Goal: Information Seeking & Learning: Check status

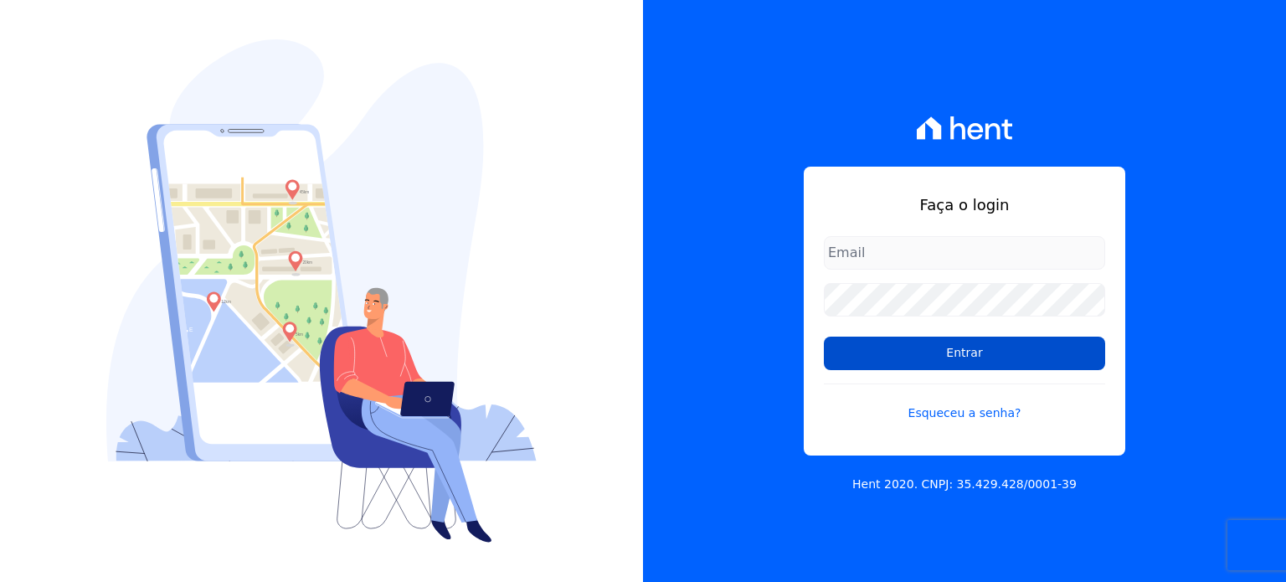
type input "[EMAIL_ADDRESS][PERSON_NAME][DOMAIN_NAME]"
click at [925, 362] on input "Entrar" at bounding box center [964, 353] width 281 height 33
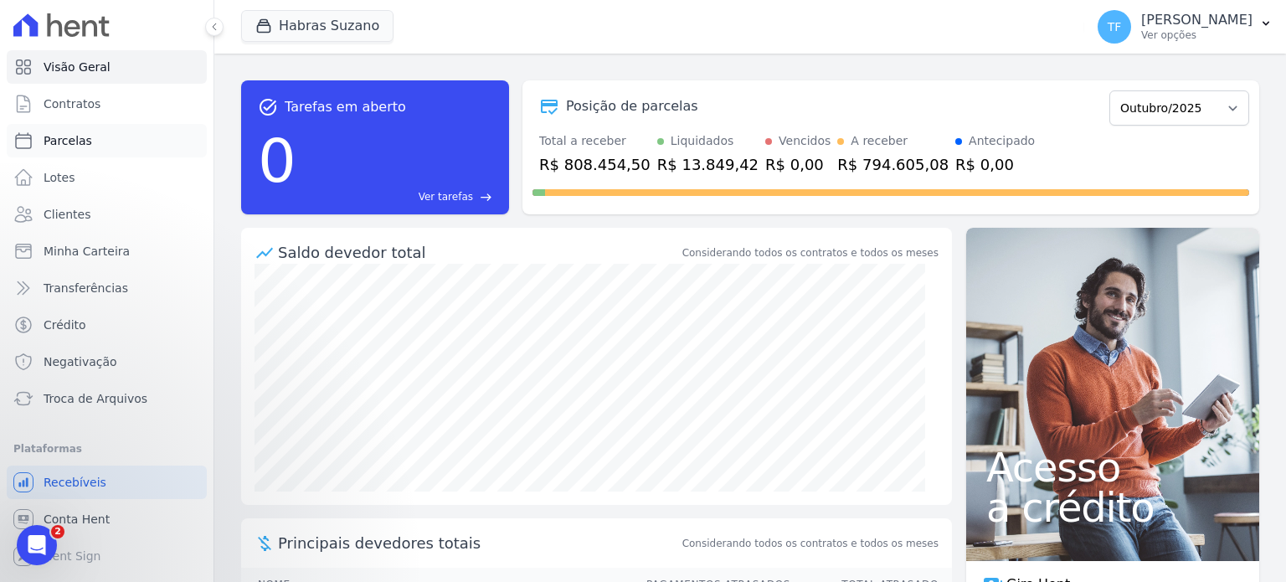
click at [72, 137] on span "Parcelas" at bounding box center [68, 140] width 49 height 17
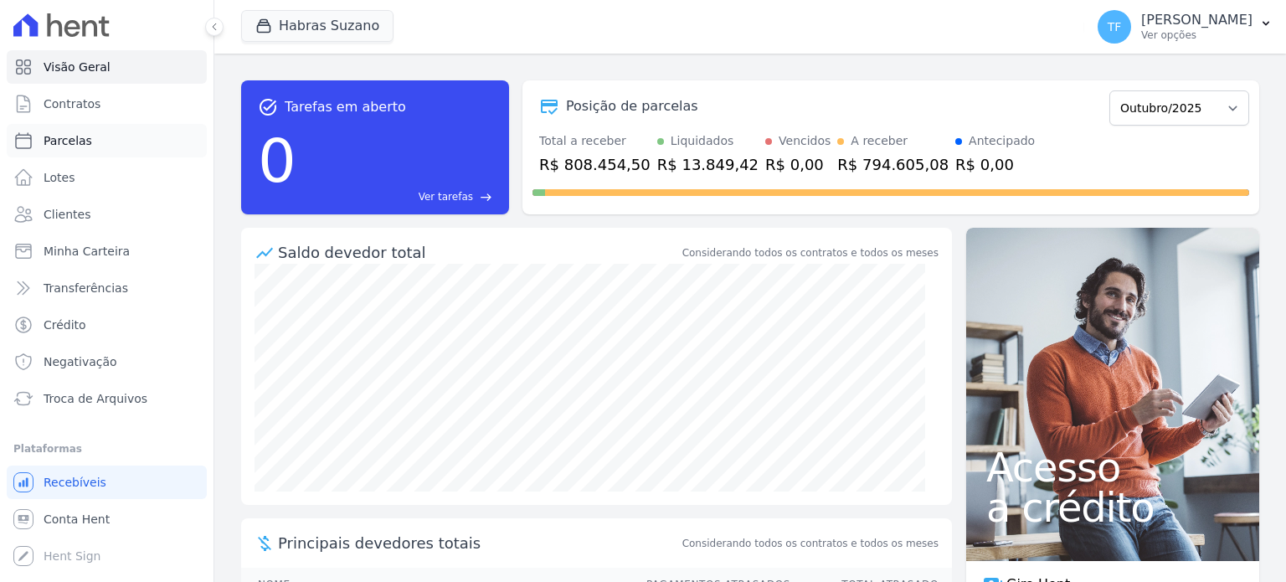
select select
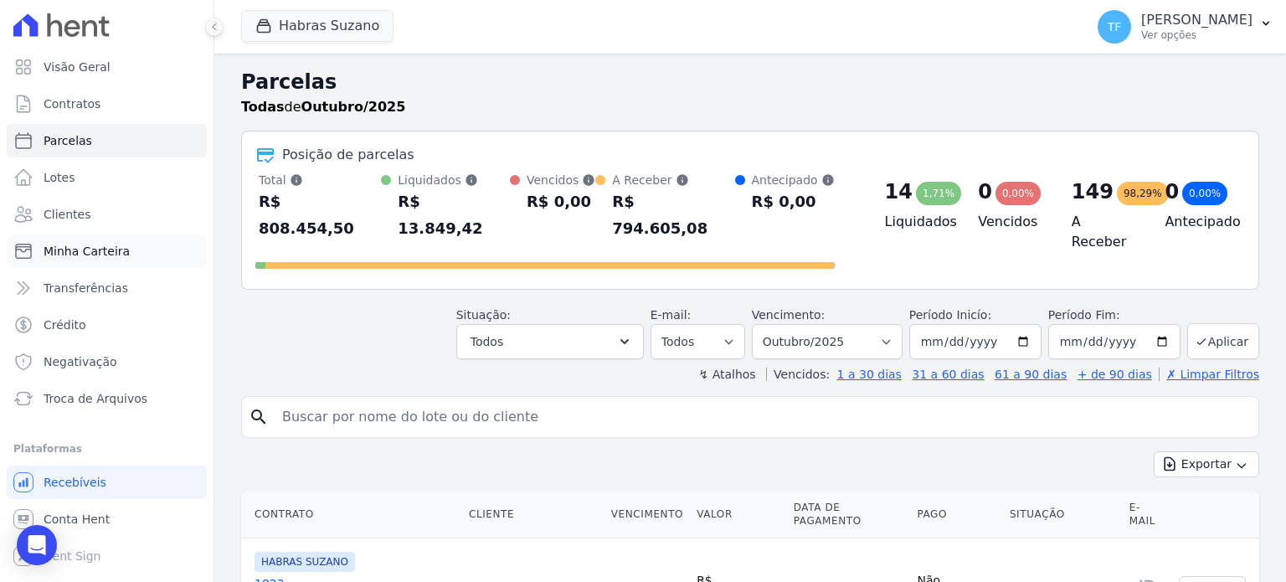
click at [75, 251] on span "Minha Carteira" at bounding box center [87, 251] width 86 height 17
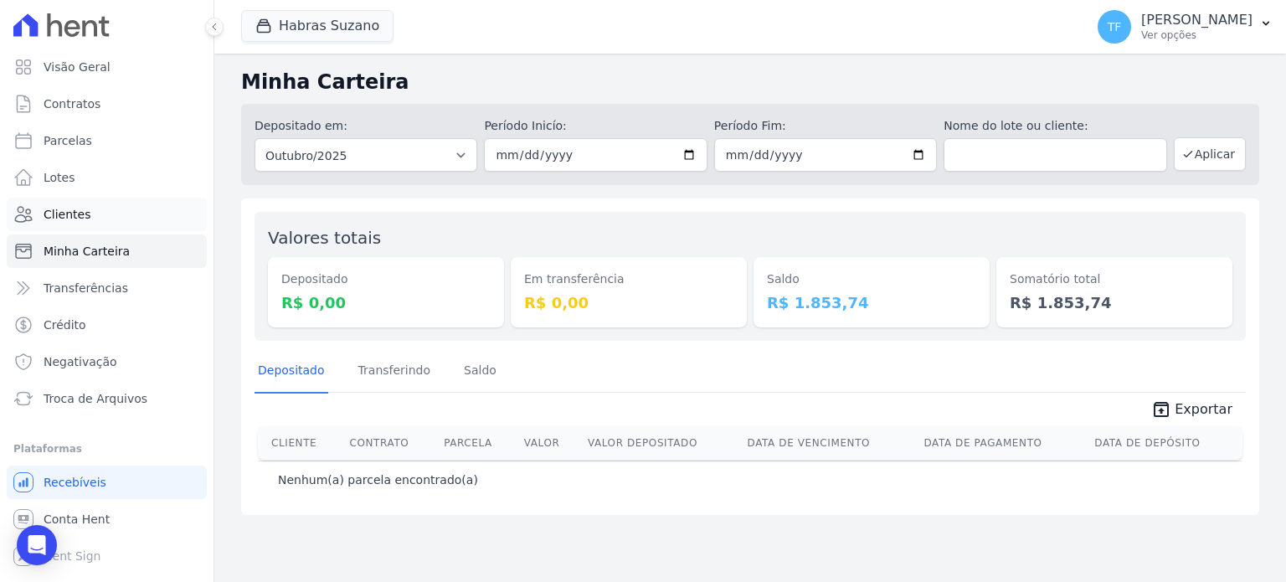
click at [75, 207] on span "Clientes" at bounding box center [67, 214] width 47 height 17
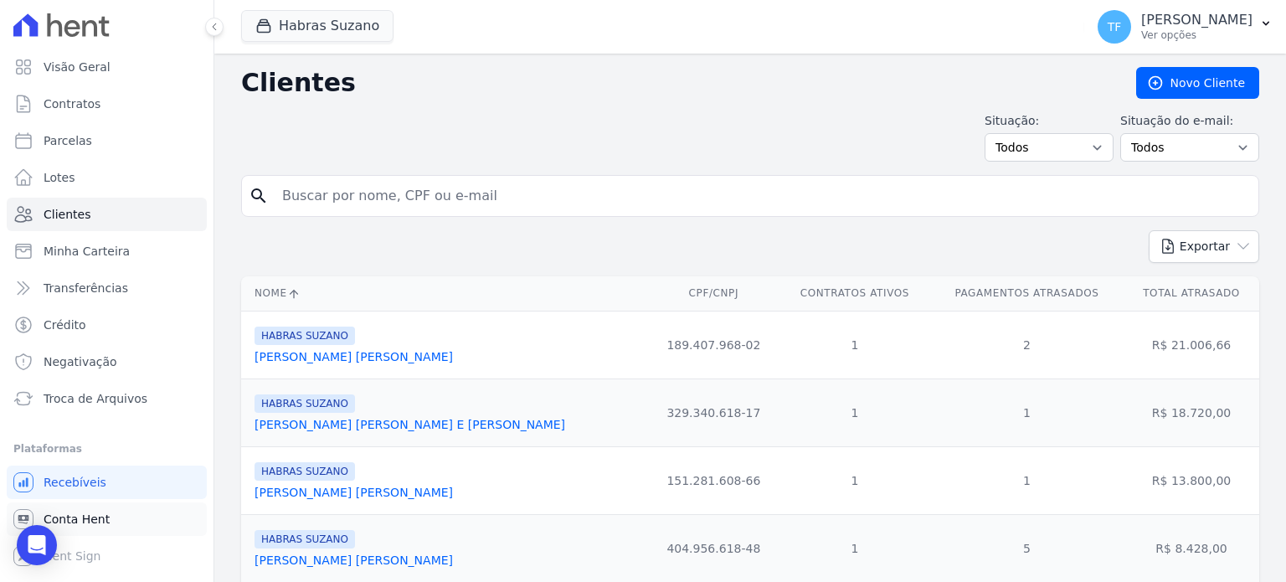
click at [84, 516] on span "Conta Hent" at bounding box center [77, 519] width 66 height 17
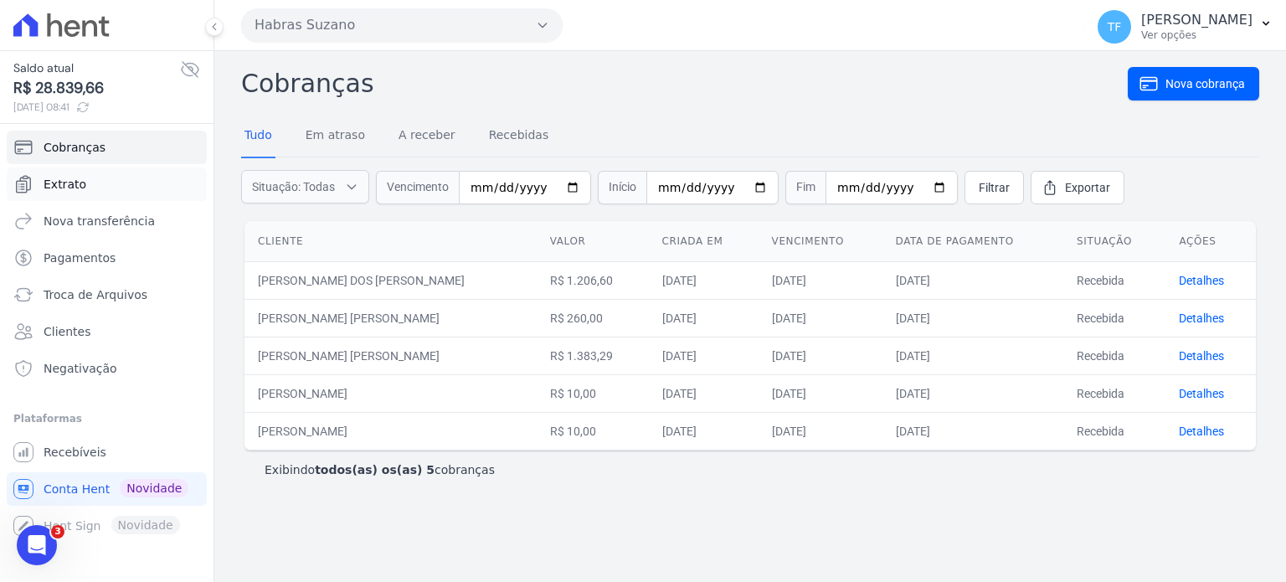
click at [80, 193] on link "Extrato" at bounding box center [107, 183] width 200 height 33
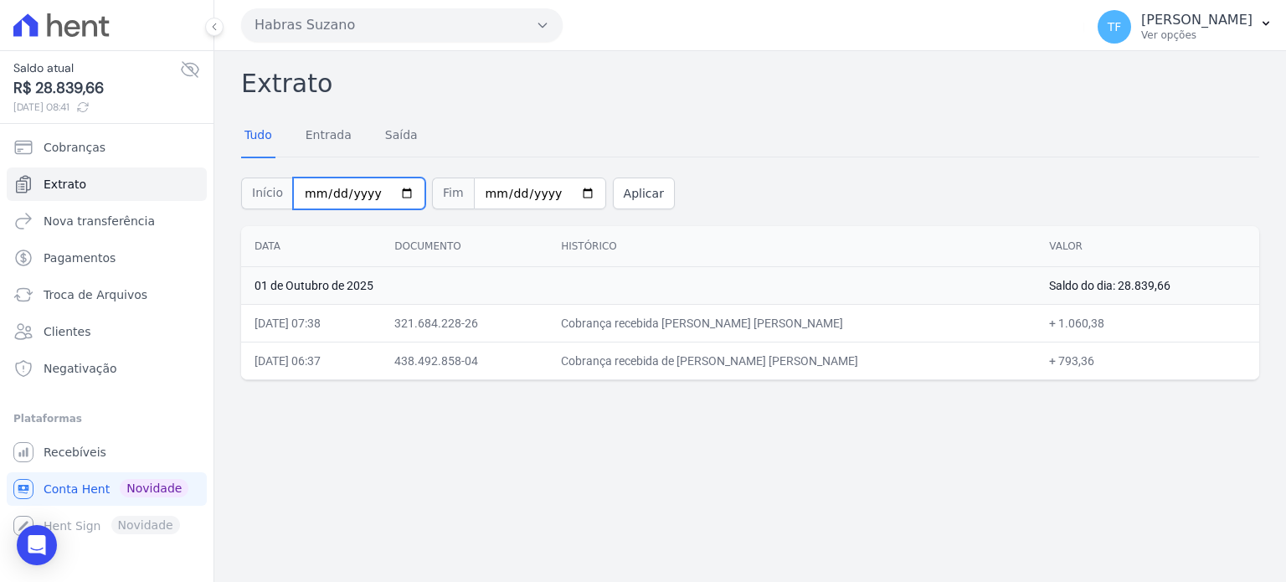
click at [394, 192] on input "[DATE]" at bounding box center [359, 194] width 132 height 32
type input "[DATE]"
click at [561, 196] on input "[DATE]" at bounding box center [540, 194] width 132 height 32
type input "[DATE]"
click at [615, 198] on button "Aplicar" at bounding box center [644, 194] width 62 height 32
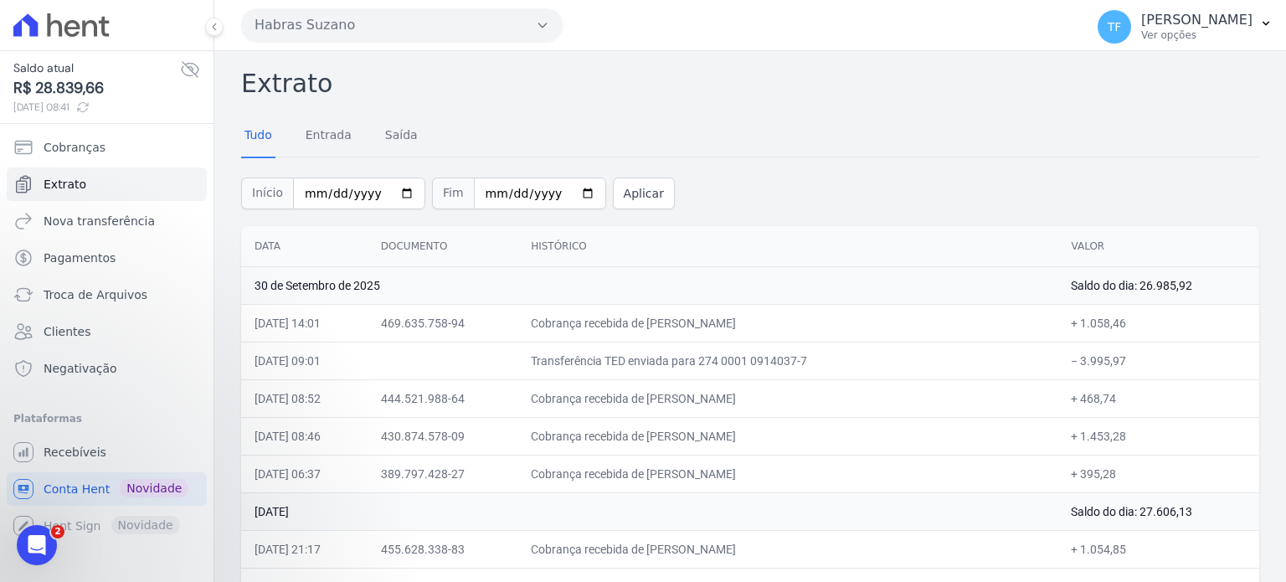
drag, startPoint x: 256, startPoint y: 322, endPoint x: 1122, endPoint y: 326, distance: 865.9
click at [1122, 326] on tr "[DATE] 14:01 469.635.758-94 Cobrança recebida de [PERSON_NAME] + 1.058,46" at bounding box center [750, 323] width 1018 height 38
copy tr "30/09/2025, 14:01 469.635.758-94 Cobrança recebida de RAQUEL MARQUES DOMINGOS +…"
click at [503, 317] on td "469.635.758-94" at bounding box center [443, 323] width 150 height 38
drag, startPoint x: 503, startPoint y: 317, endPoint x: 423, endPoint y: 312, distance: 80.6
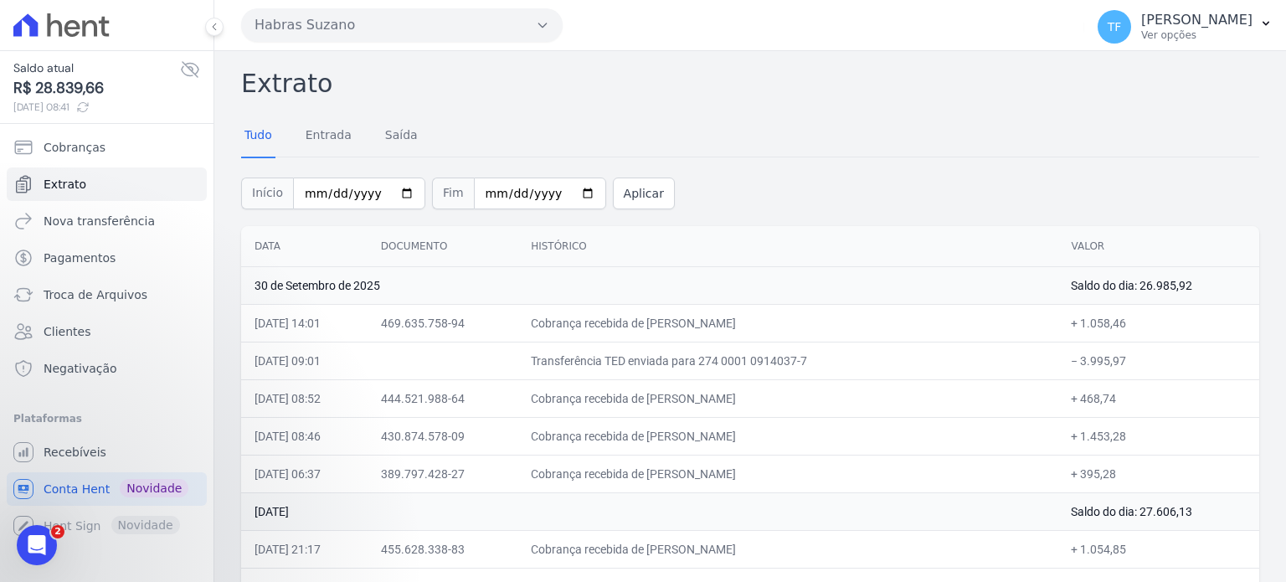
click at [423, 312] on td "469.635.758-94" at bounding box center [443, 323] width 150 height 38
copy td "469.635.758-94"
click at [108, 451] on link "Recebíveis" at bounding box center [107, 451] width 200 height 33
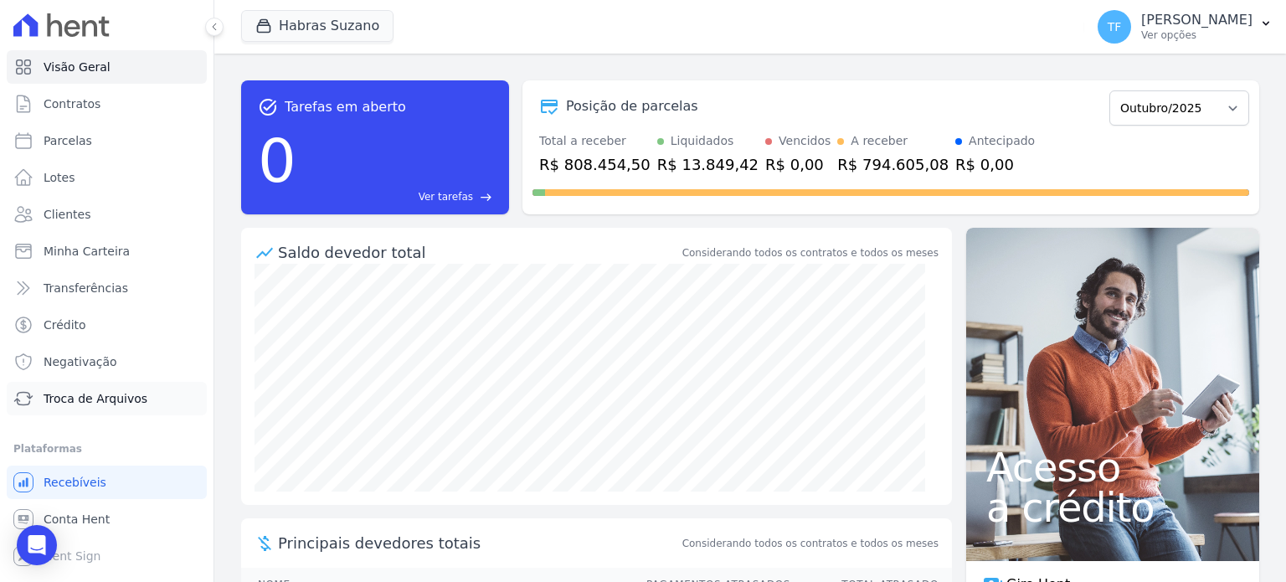
click at [121, 413] on link "Troca de Arquivos" at bounding box center [107, 398] width 200 height 33
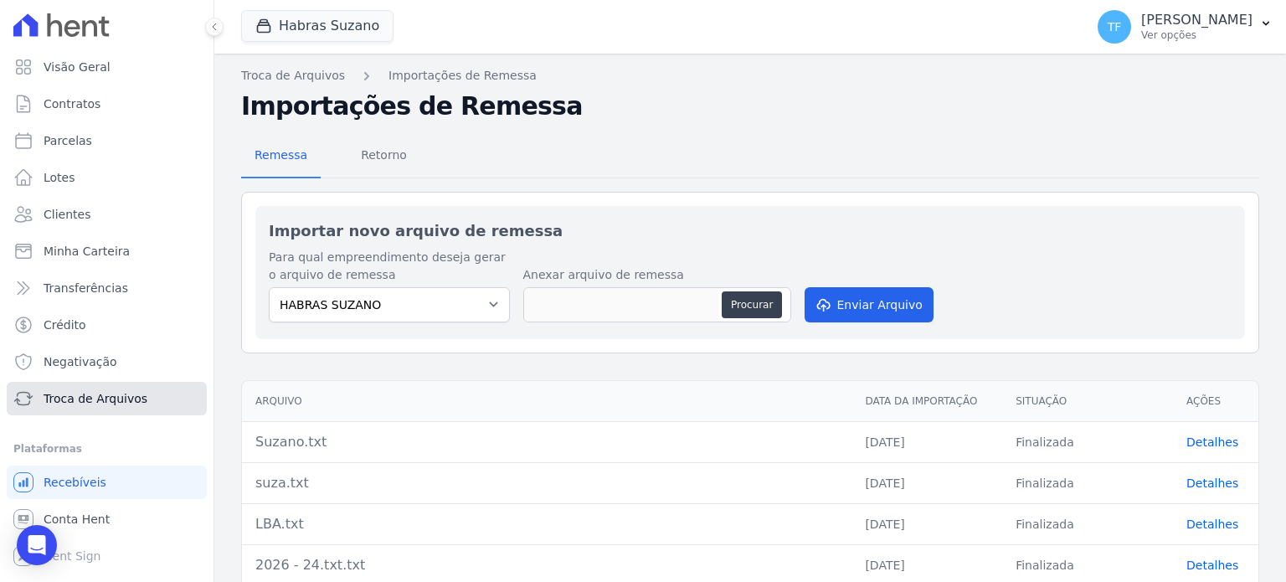
click at [126, 402] on span "Troca de Arquivos" at bounding box center [96, 398] width 104 height 17
click at [373, 135] on link "Retorno" at bounding box center [384, 157] width 73 height 44
click at [384, 154] on span "Retorno" at bounding box center [384, 154] width 66 height 33
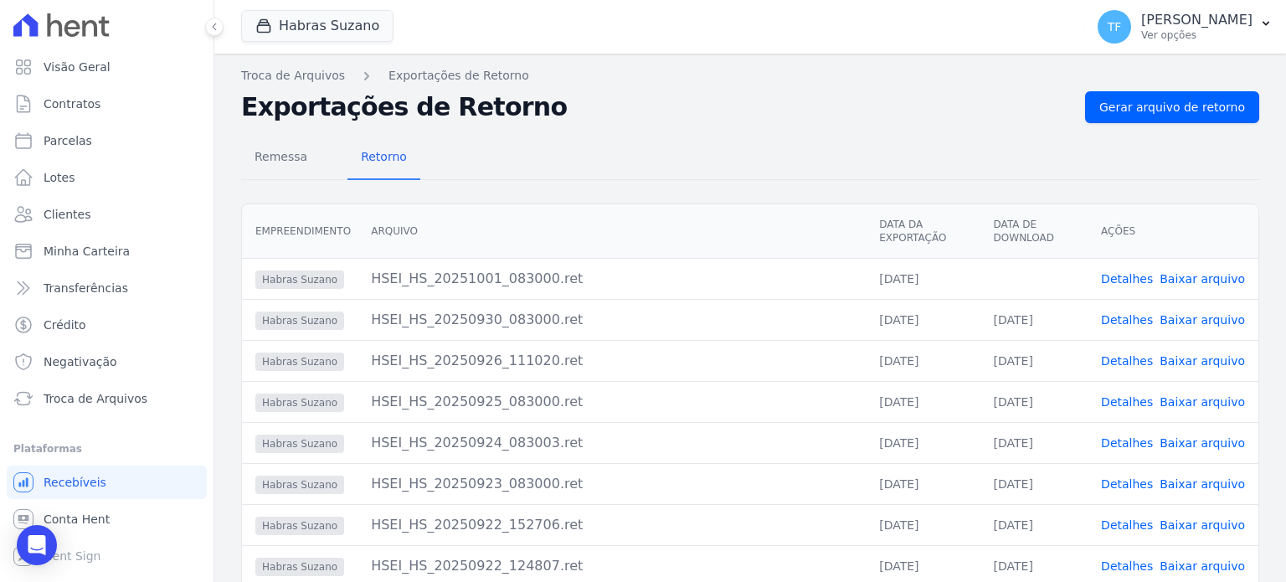
click at [1200, 282] on link "Baixar arquivo" at bounding box center [1202, 278] width 85 height 13
